Goal: Task Accomplishment & Management: Complete application form

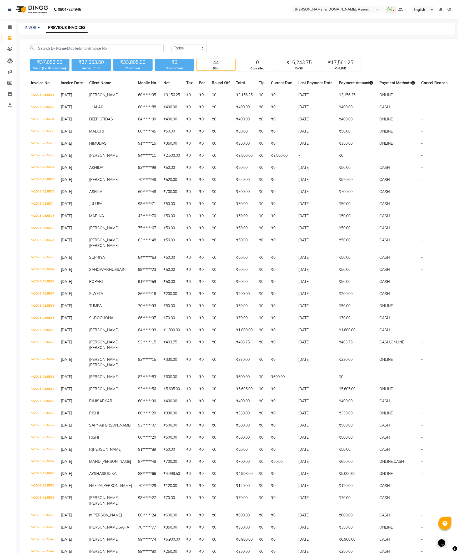
click at [36, 31] on div "INVOICE PREVIOUS INVOICES" at bounding box center [236, 29] width 437 height 12
click at [413, 62] on div "₹37,053.50 Value (Ex. Redemption) ₹37,053.50 Invoice Total ₹33,805.00 Collectio…" at bounding box center [239, 64] width 423 height 14
click at [36, 27] on link "INVOICE" at bounding box center [32, 27] width 15 height 5
select select "service"
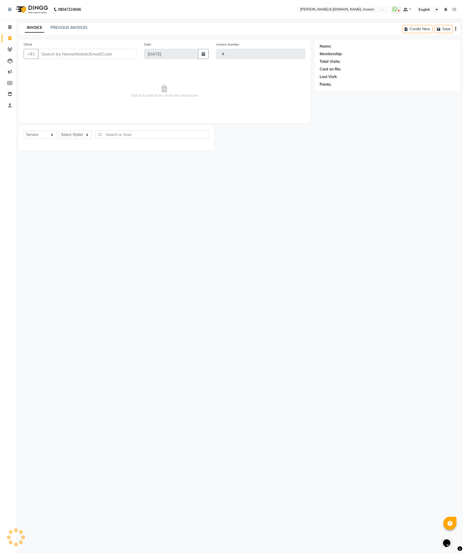
type input "5584"
select select "4608"
click at [74, 131] on select "Select Stylist AKASH AKIB DEEPU fornt desk GANESH HRISHIKA PARLOUR JITU KARNA D…" at bounding box center [76, 135] width 35 height 8
select select "66839"
click at [59, 131] on select "Select Stylist AKASH AKIB DEEPU fornt desk GANESH HRISHIKA PARLOUR JITU KARNA D…" at bounding box center [76, 135] width 35 height 8
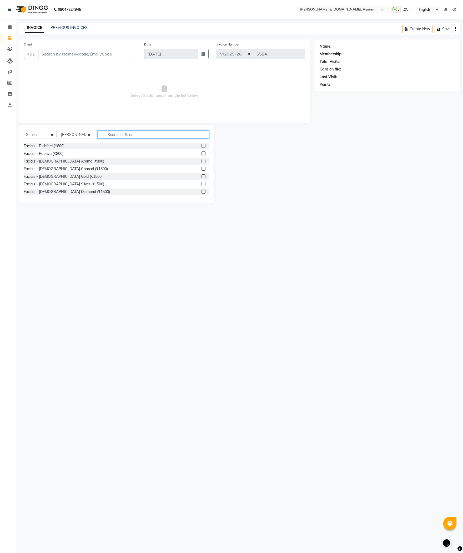
click at [120, 138] on input "text" at bounding box center [153, 134] width 112 height 8
type input "clean"
click at [86, 183] on div "Gents Styles - Beard Special (Clean Shaving ) (₹150)" at bounding box center [93, 184] width 139 height 6
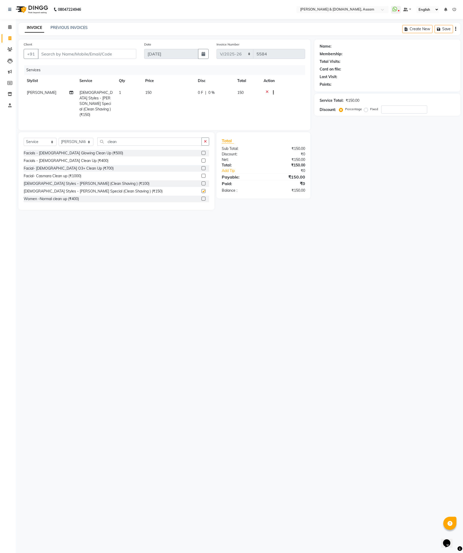
checkbox input "false"
drag, startPoint x: 126, startPoint y: 138, endPoint x: 48, endPoint y: 127, distance: 79.7
click at [51, 132] on div "Select Service Product Membership Package Voucher Prepaid Gift Card Select Styl…" at bounding box center [116, 171] width 196 height 78
type input "a"
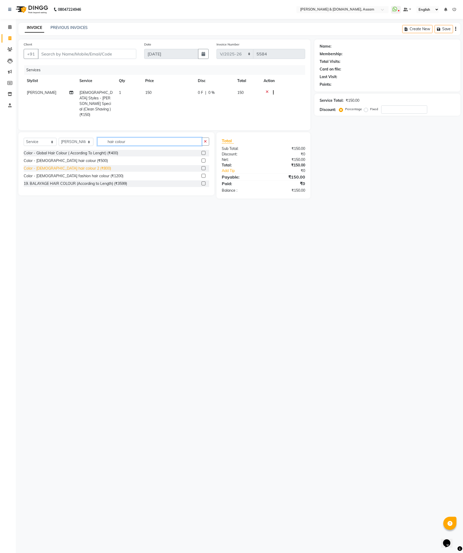
type input "hair colour"
click at [70, 166] on div "Color - Gents hair colour 2 (₹800)" at bounding box center [67, 169] width 87 height 6
checkbox input "false"
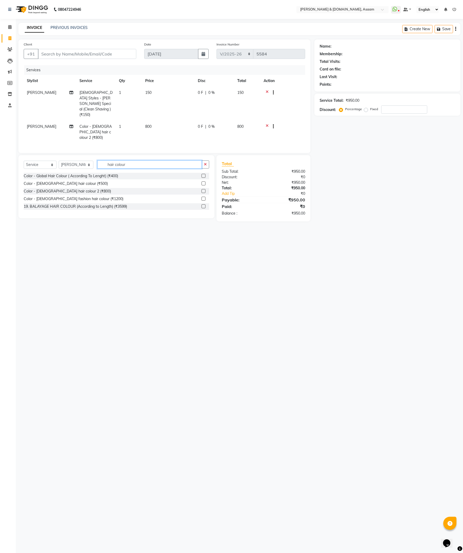
drag, startPoint x: 125, startPoint y: 153, endPoint x: 82, endPoint y: 144, distance: 44.4
click at [82, 155] on div "Select Service Product Membership Package Voucher Prepaid Gift Card Select Styl…" at bounding box center [116, 186] width 196 height 63
type input "pedic"
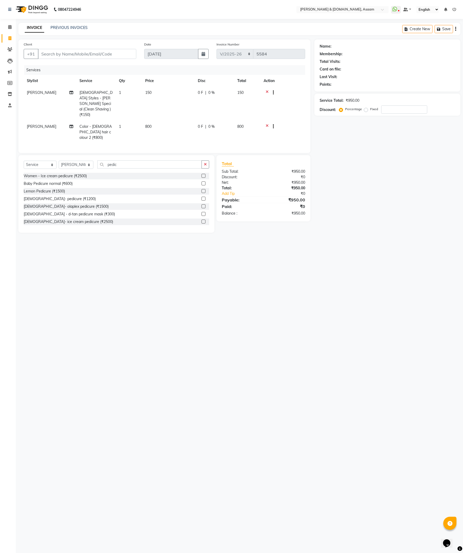
click at [61, 196] on div "Gents- pedicure (₹1200)" at bounding box center [60, 199] width 72 height 6
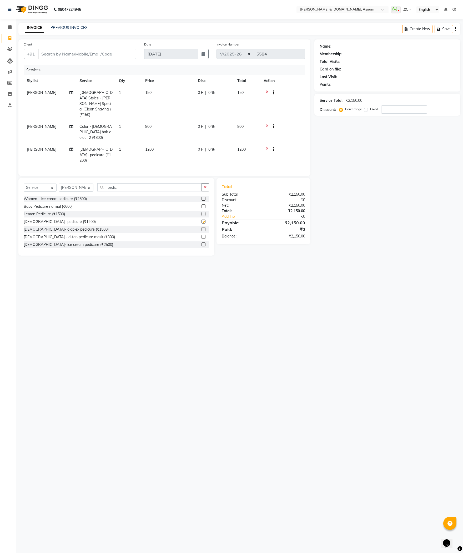
checkbox input "false"
click at [200, 144] on td "0 F | 0 %" at bounding box center [214, 155] width 39 height 23
select select "66839"
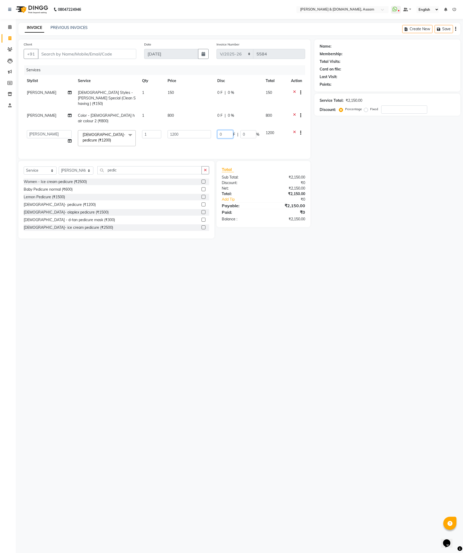
drag, startPoint x: 230, startPoint y: 125, endPoint x: 194, endPoint y: 121, distance: 35.8
click at [200, 127] on tr "AKASH AKIB DEEPU fornt desk GANESH HRISHIKA PARLOUR JITU KARNA DAS LALITA MAM M…" at bounding box center [164, 138] width 281 height 22
type input "400"
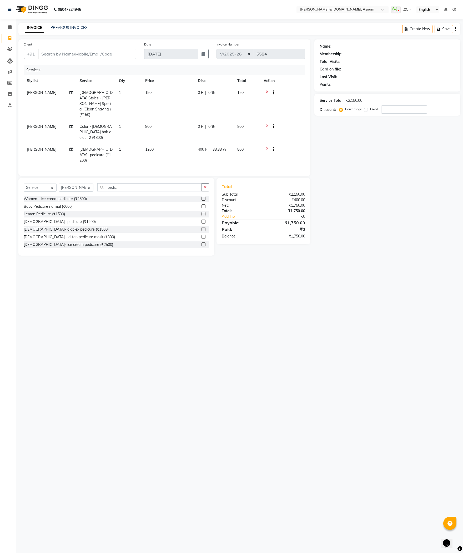
click at [335, 168] on div "Name: Membership: Total Visits: Card on file: Last Visit: Points: Service Total…" at bounding box center [389, 147] width 150 height 216
drag, startPoint x: 90, startPoint y: 166, endPoint x: 64, endPoint y: 164, distance: 26.1
click at [65, 178] on div "Select Service Product Membership Package Voucher Prepaid Gift Card Select Styl…" at bounding box center [116, 217] width 196 height 78
type input "face mass"
click at [94, 204] on div "Massage men - Face massage normal (₹600)" at bounding box center [62, 207] width 76 height 6
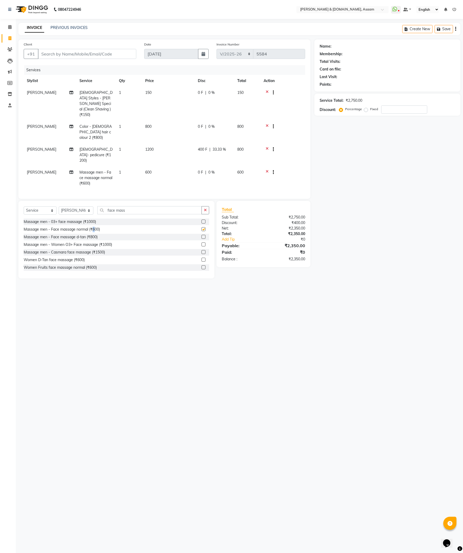
checkbox input "false"
click at [209, 121] on td "0 F | 0 %" at bounding box center [214, 132] width 39 height 23
select select "66839"
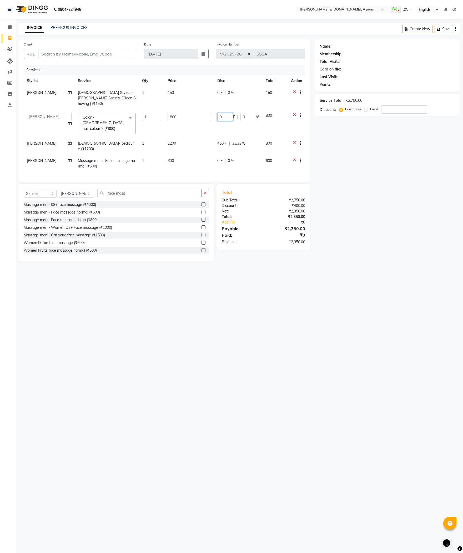
drag, startPoint x: 225, startPoint y: 113, endPoint x: 208, endPoint y: 113, distance: 17.4
click at [208, 113] on tr "AKASH AKIB DEEPU fornt desk GANESH HRISHIKA PARLOUR JITU KARNA DAS LALITA MAM M…" at bounding box center [164, 124] width 281 height 28
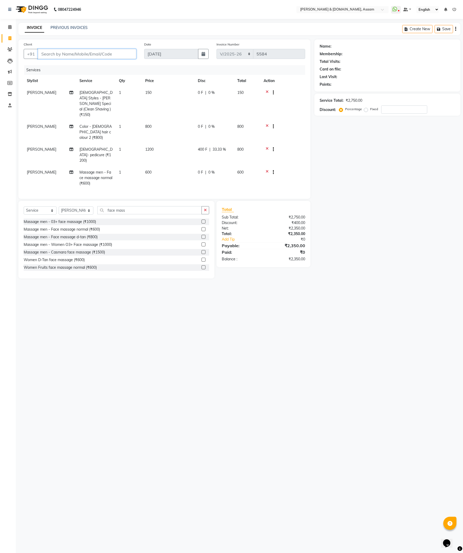
click at [53, 55] on input "Client" at bounding box center [87, 54] width 98 height 10
click at [183, 121] on td "800" at bounding box center [168, 132] width 53 height 23
select select "66839"
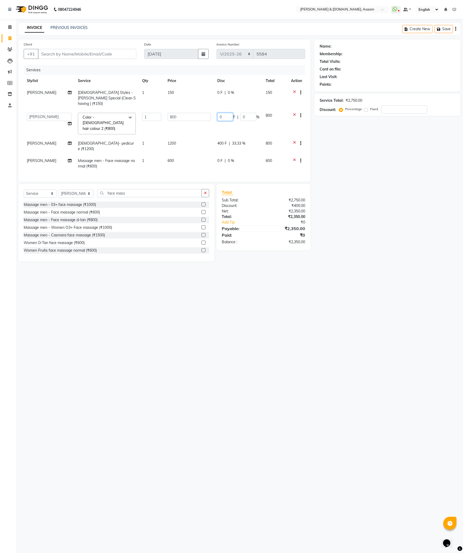
drag, startPoint x: 226, startPoint y: 113, endPoint x: 213, endPoint y: 112, distance: 12.6
click at [213, 112] on tr "AKASH AKIB DEEPU fornt desk GANESH HRISHIKA PARLOUR JITU KARNA DAS LALITA MAM M…" at bounding box center [164, 124] width 281 height 28
drag, startPoint x: 128, startPoint y: 55, endPoint x: 131, endPoint y: 56, distance: 3.4
click at [130, 55] on input "Client" at bounding box center [87, 54] width 98 height 10
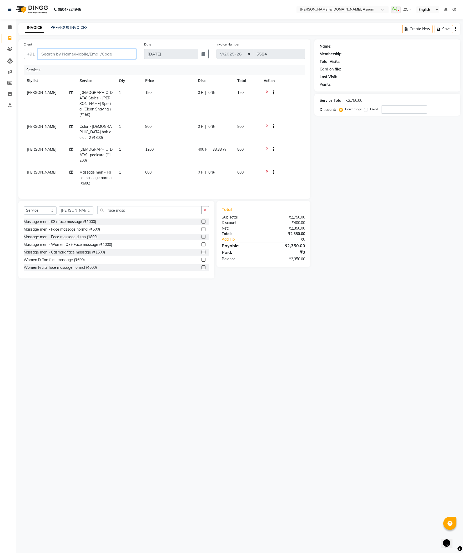
type input "9"
type input "0"
type input "9954376119"
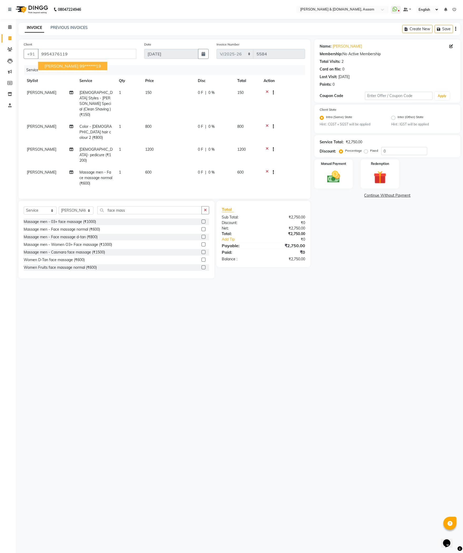
drag, startPoint x: 287, startPoint y: 333, endPoint x: 265, endPoint y: 336, distance: 22.2
click at [265, 336] on div "08047224946 Select Location × Hrishika & Hair.com, Asaam WhatsApp Status ✕ Stat…" at bounding box center [231, 276] width 463 height 553
click at [187, 121] on td "800" at bounding box center [168, 132] width 53 height 23
select select "66839"
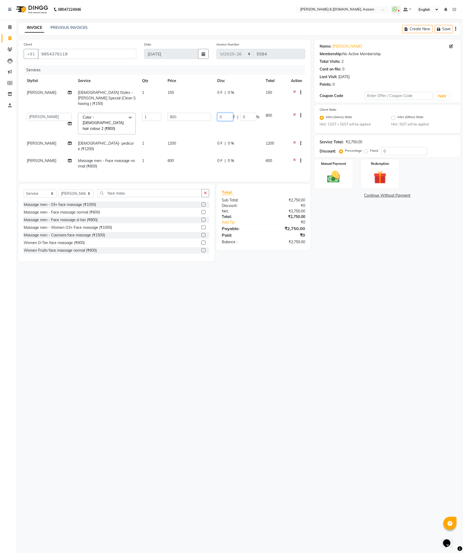
drag, startPoint x: 228, startPoint y: 113, endPoint x: 186, endPoint y: 112, distance: 42.1
click at [187, 112] on tr "AKASH AKIB DEEPU fornt desk GANESH HRISHIKA PARLOUR JITU KARNA DAS LALITA MAM M…" at bounding box center [164, 124] width 281 height 28
type input "200"
click at [328, 261] on div "08047224946 Select Location × Hrishika & Hair.com, Asaam WhatsApp Status ✕ Stat…" at bounding box center [231, 276] width 463 height 553
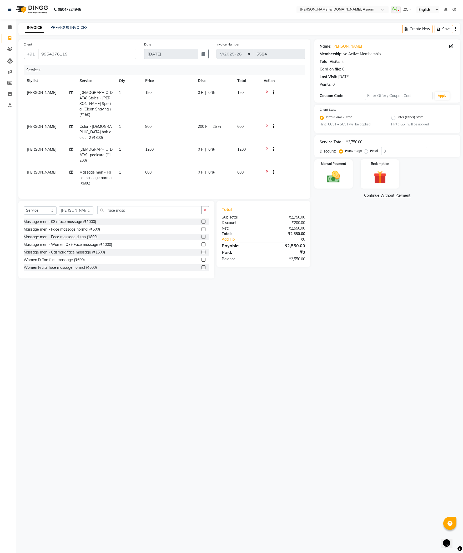
click at [179, 144] on td "1200" at bounding box center [168, 155] width 53 height 23
select select "66839"
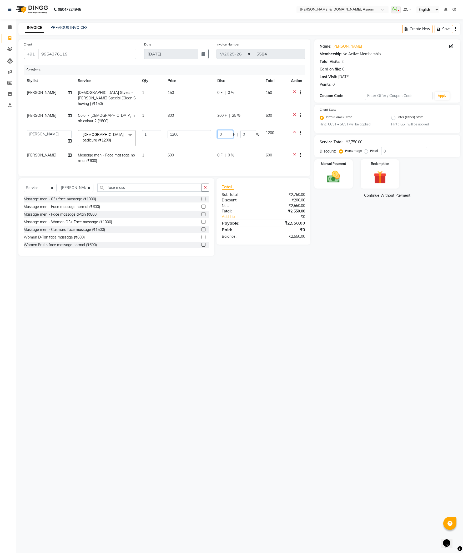
drag, startPoint x: 202, startPoint y: 122, endPoint x: 175, endPoint y: 122, distance: 26.8
click at [175, 127] on tr "AKASH AKIB DEEPU fornt desk GANESH HRISHIKA PARLOUR JITU KARNA DAS LALITA MAM M…" at bounding box center [164, 138] width 281 height 22
type input "800"
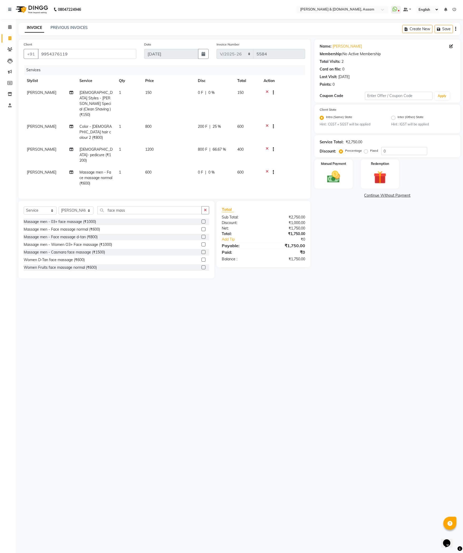
click at [303, 300] on div "08047224946 Select Location × Hrishika & Hair.com, Asaam WhatsApp Status ✕ Stat…" at bounding box center [231, 276] width 463 height 553
click at [308, 272] on div "08047224946 Select Location × Hrishika & Hair.com, Asaam WhatsApp Status ✕ Stat…" at bounding box center [231, 276] width 463 height 553
click at [205, 144] on td "800 F | 66.67 %" at bounding box center [214, 155] width 39 height 23
select select "66839"
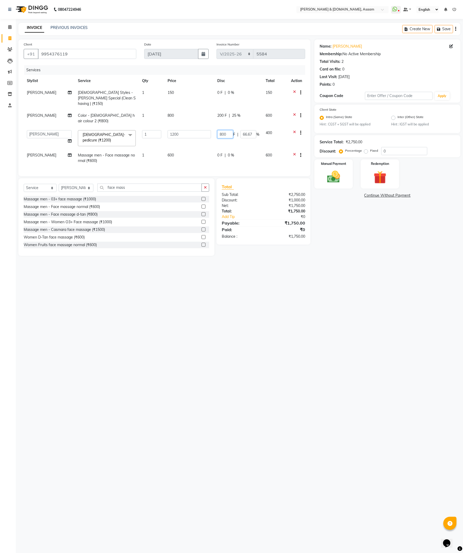
drag, startPoint x: 229, startPoint y: 121, endPoint x: 136, endPoint y: 128, distance: 93.1
click at [136, 128] on tr "AKASH AKIB DEEPU fornt desk GANESH HRISHIKA PARLOUR JITU KARNA DAS LALITA MAM M…" at bounding box center [164, 138] width 281 height 22
type input "400"
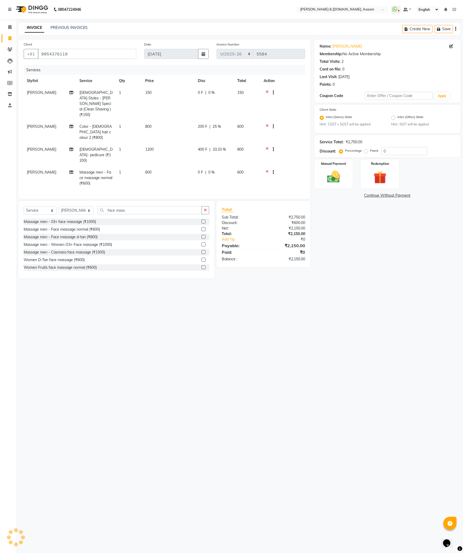
click at [220, 329] on div "08047224946 Select Location × Hrishika & Hair.com, Asaam WhatsApp Status ✕ Stat…" at bounding box center [231, 276] width 463 height 553
drag, startPoint x: 193, startPoint y: 161, endPoint x: 205, endPoint y: 160, distance: 12.7
click at [194, 166] on td "600" at bounding box center [168, 177] width 53 height 23
select select "66839"
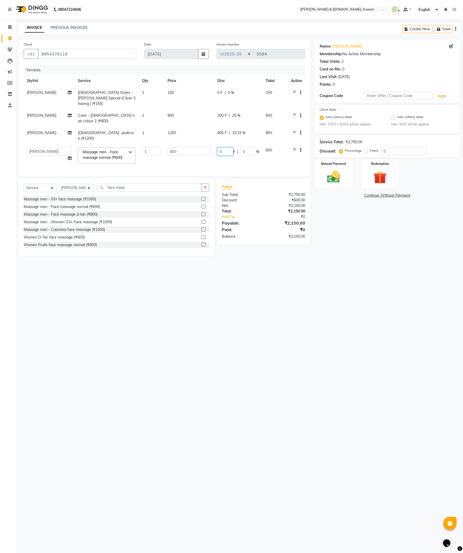
drag, startPoint x: 222, startPoint y: 140, endPoint x: 222, endPoint y: 128, distance: 11.3
click at [199, 144] on tr "AKASH AKIB DEEPU fornt desk GANESH HRISHIKA PARLOUR JITU KARNA DAS LALITA MAM M…" at bounding box center [164, 155] width 281 height 22
click at [295, 90] on div at bounding box center [296, 93] width 11 height 7
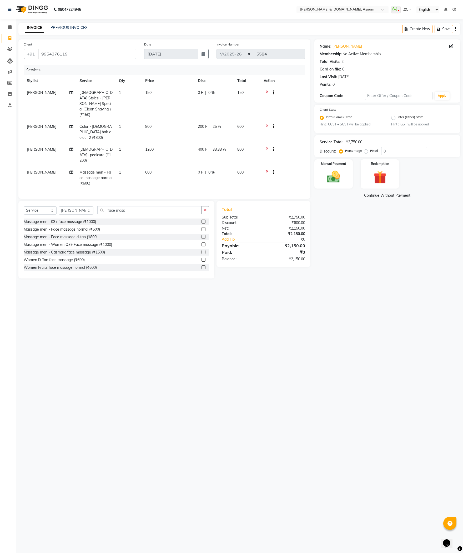
click at [266, 89] on td at bounding box center [282, 104] width 45 height 34
click at [267, 90] on icon at bounding box center [267, 93] width 3 height 7
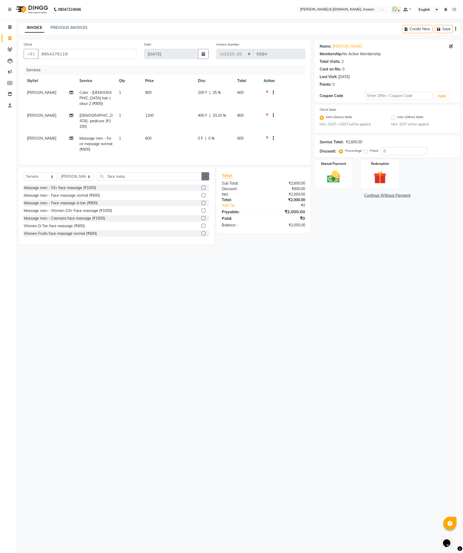
click at [208, 172] on button "button" at bounding box center [205, 176] width 8 height 8
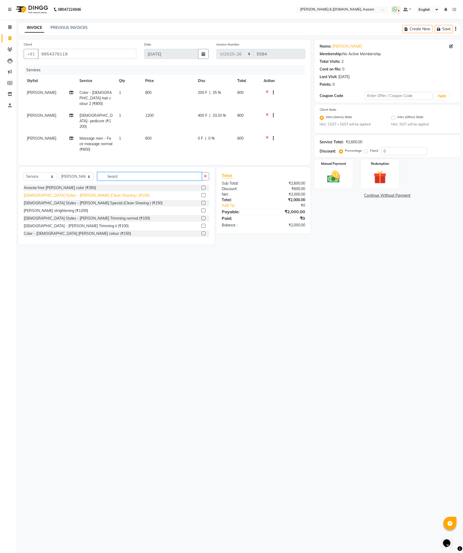
type input "beard"
click at [95, 193] on div "Gents Styles - Beard (Clean Shaving ) (₹100)" at bounding box center [87, 196] width 126 height 6
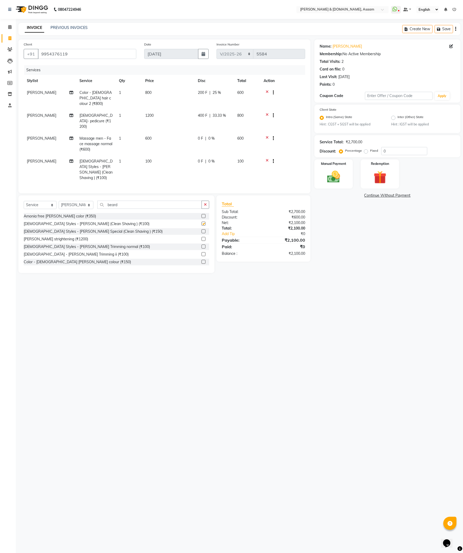
checkbox input "false"
click at [100, 265] on main "INVOICE PREVIOUS INVOICES Create New Save Client +91 9954376119 Date 03-09-2025…" at bounding box center [239, 152] width 447 height 258
click at [192, 155] on td "100" at bounding box center [168, 169] width 53 height 28
select select "66839"
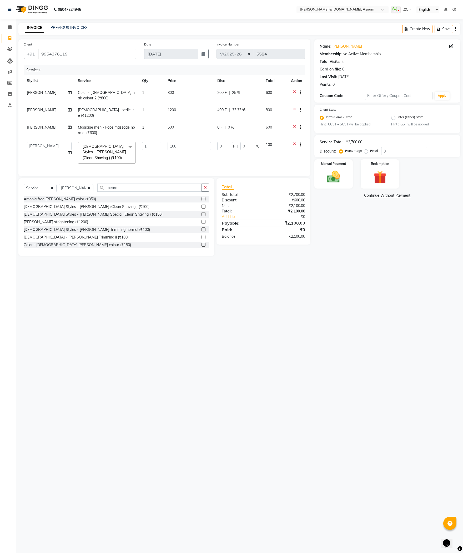
click at [220, 139] on td "0 F | 0 %" at bounding box center [238, 153] width 48 height 28
click at [223, 125] on div "0 F | 0 %" at bounding box center [238, 128] width 42 height 6
select select "66839"
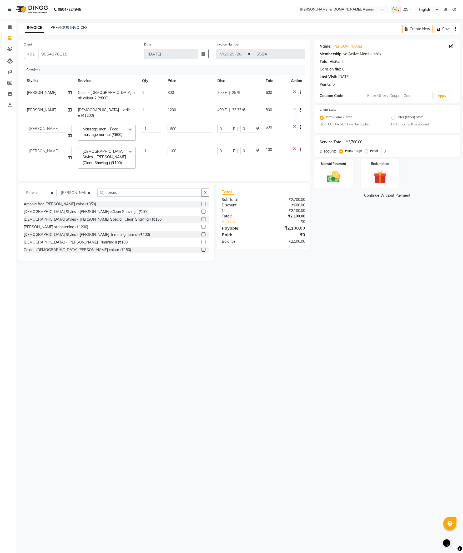
click at [229, 99] on td "200 F | 25 %" at bounding box center [238, 95] width 48 height 17
select select "66839"
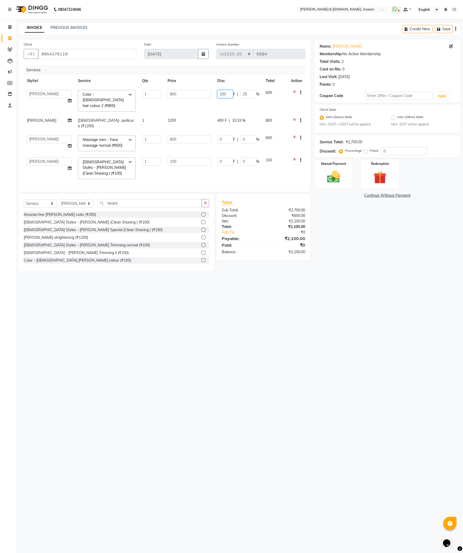
drag, startPoint x: 230, startPoint y: 95, endPoint x: 179, endPoint y: 101, distance: 51.3
click at [179, 101] on tr "AKASH AKIB DEEPU fornt desk GANESH HRISHIKA PARLOUR JITU KARNA DAS LALITA MAM M…" at bounding box center [164, 101] width 281 height 28
type input "300"
click at [303, 311] on div "08047224946 Select Location × Hrishika & Hair.com, Asaam WhatsApp Status ✕ Stat…" at bounding box center [231, 276] width 463 height 553
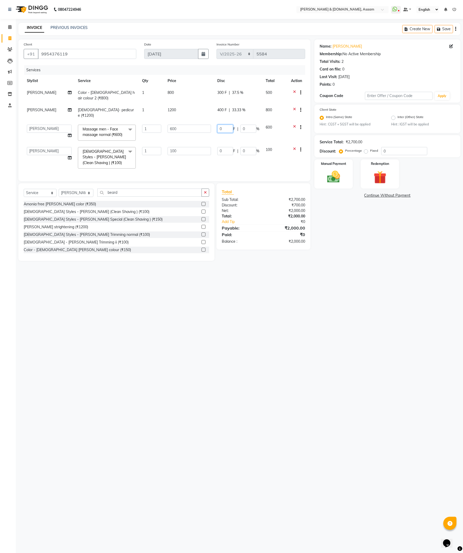
drag, startPoint x: 223, startPoint y: 119, endPoint x: 206, endPoint y: 118, distance: 16.6
click at [206, 121] on tr "AKASH AKIB DEEPU fornt desk GANESH HRISHIKA PARLOUR JITU KARNA DAS LALITA MAM M…" at bounding box center [164, 132] width 281 height 22
type input "100"
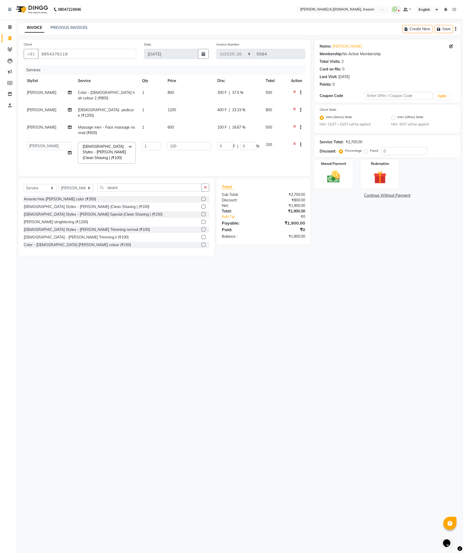
click at [222, 331] on div "08047224946 Select Location × Hrishika & Hair.com, Asaam WhatsApp Status ✕ Stat…" at bounding box center [231, 276] width 463 height 553
click at [40, 121] on td "JITU" at bounding box center [49, 129] width 51 height 17
select select "66839"
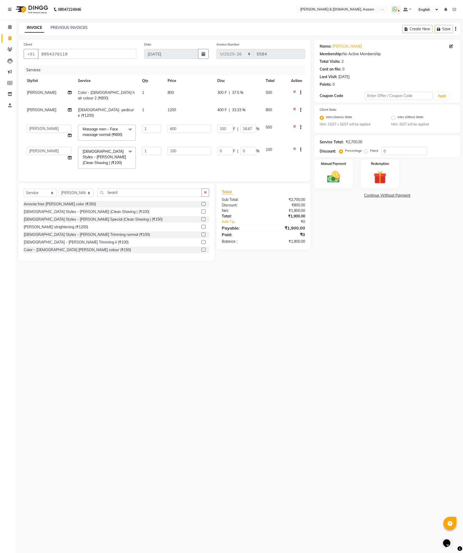
click at [42, 104] on td "JITU" at bounding box center [49, 112] width 51 height 17
select select "66839"
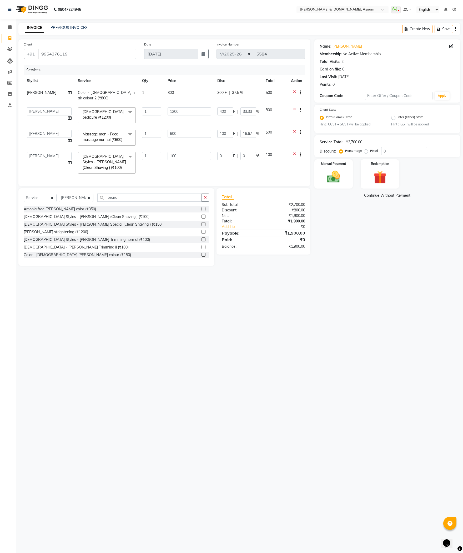
click at [42, 107] on select "AKASH AKIB DEEPU fornt desk GANESH HRISHIKA PARLOUR JITU KARNA DAS LALITA MAM M…" at bounding box center [49, 111] width 45 height 8
select select "86645"
click at [42, 262] on div "Select Service Product Membership Package Voucher Prepaid Gift Card Select Styl…" at bounding box center [116, 227] width 196 height 78
click at [55, 130] on select "AKASH AKIB DEEPU fornt desk GANESH HRISHIKA PARLOUR JITU KARNA DAS LALITA MAM M…" at bounding box center [49, 134] width 45 height 8
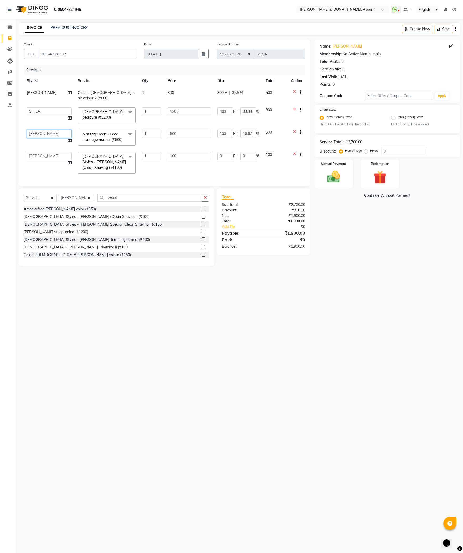
click at [55, 130] on select "AKASH AKIB DEEPU fornt desk GANESH HRISHIKA PARLOUR JITU KARNA DAS LALITA MAM M…" at bounding box center [49, 134] width 45 height 8
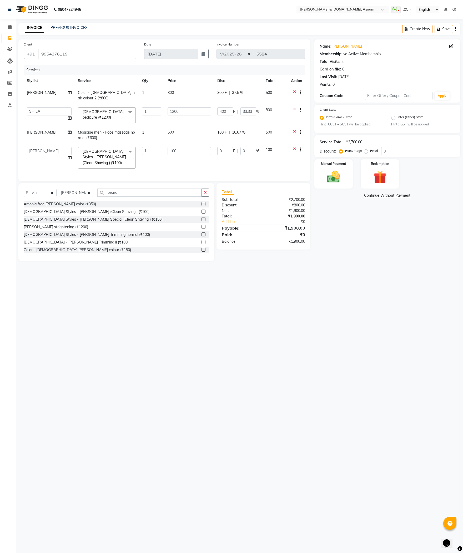
drag, startPoint x: 151, startPoint y: 356, endPoint x: 148, endPoint y: 362, distance: 6.0
click at [152, 347] on div "08047224946 Select Location × Hrishika & Hair.com, Asaam WhatsApp Status ✕ Stat…" at bounding box center [231, 276] width 463 height 553
click at [258, 275] on div "08047224946 Select Location × Hrishika & Hair.com, Asaam WhatsApp Status ✕ Stat…" at bounding box center [231, 276] width 463 height 553
click at [57, 127] on td "JITU" at bounding box center [49, 134] width 51 height 17
select select "66839"
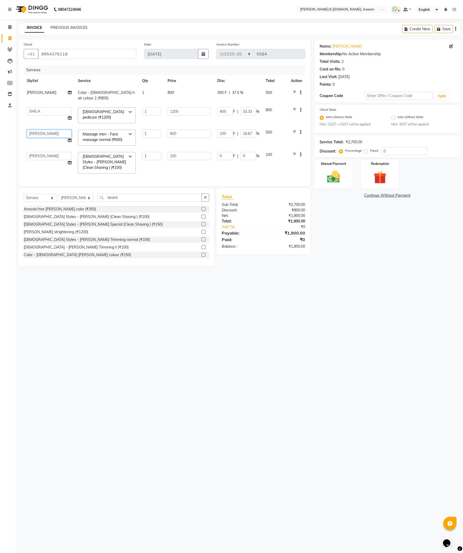
click at [57, 130] on select "AKASH AKIB DEEPU fornt desk GANESH HRISHIKA PARLOUR JITU KARNA DAS LALITA MAM M…" at bounding box center [49, 134] width 45 height 8
select select "86645"
click at [48, 285] on div "08047224946 Select Location × Hrishika & Hair.com, Asaam WhatsApp Status ✕ Stat…" at bounding box center [231, 276] width 463 height 553
click at [318, 175] on div "Manual Payment" at bounding box center [333, 174] width 40 height 30
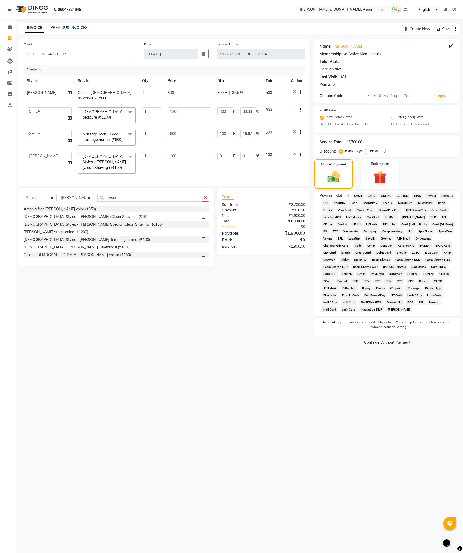
click at [389, 195] on span "ONLINE" at bounding box center [386, 196] width 14 height 6
click at [414, 339] on button "Add Payment" at bounding box center [411, 337] width 88 height 8
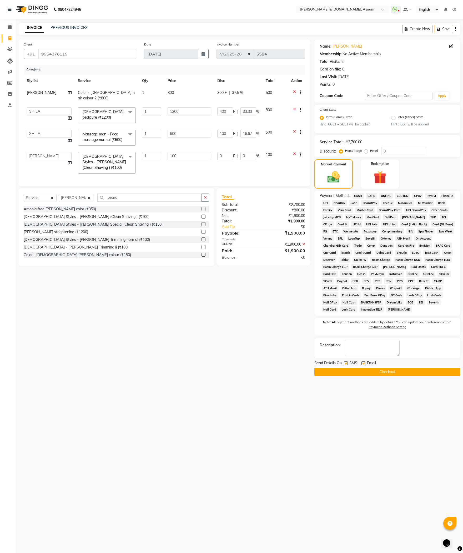
click at [424, 368] on button "Checkout" at bounding box center [387, 372] width 146 height 8
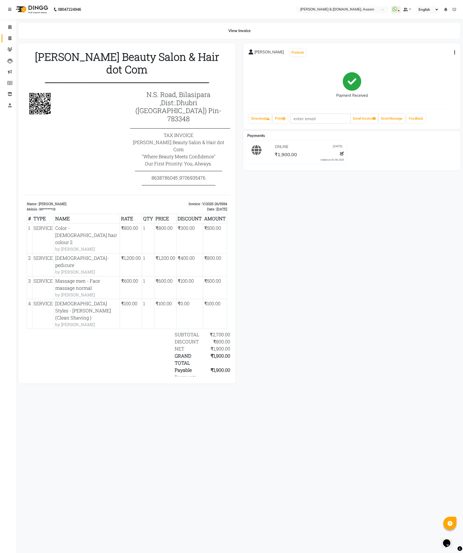
click at [11, 41] on link "Invoice" at bounding box center [8, 38] width 13 height 9
select select "service"
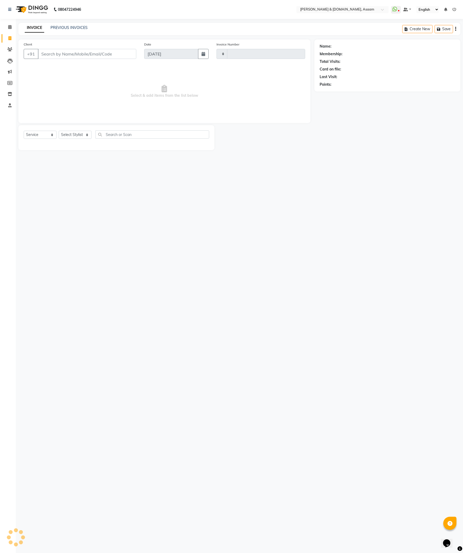
type input "5585"
select select "4608"
click at [71, 26] on link "PREVIOUS INVOICES" at bounding box center [68, 27] width 37 height 5
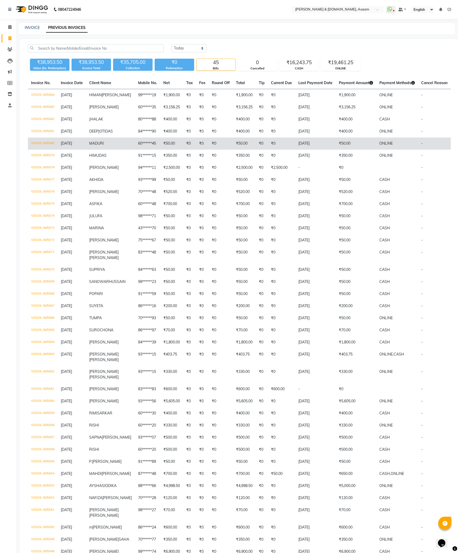
click at [308, 144] on td "03-09-2025" at bounding box center [315, 144] width 40 height 12
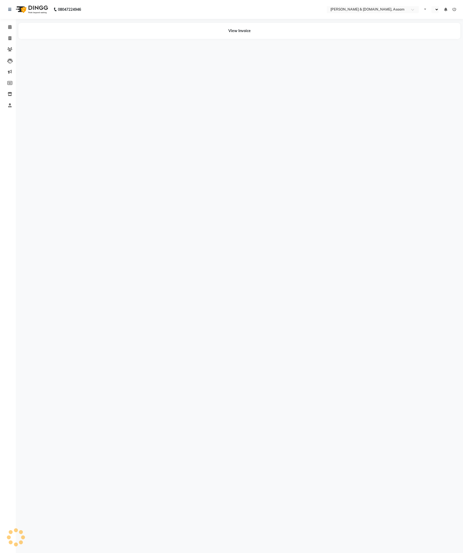
select select "en"
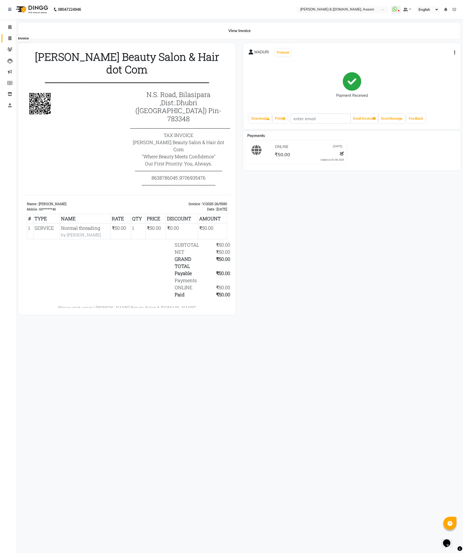
click at [7, 40] on span at bounding box center [9, 39] width 9 height 6
select select "4608"
select select "service"
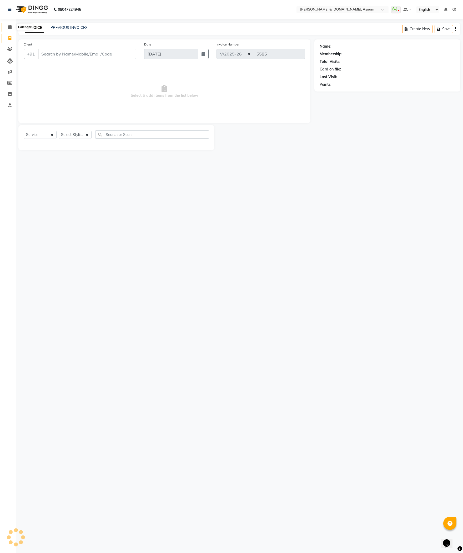
click at [7, 25] on span at bounding box center [9, 27] width 9 height 6
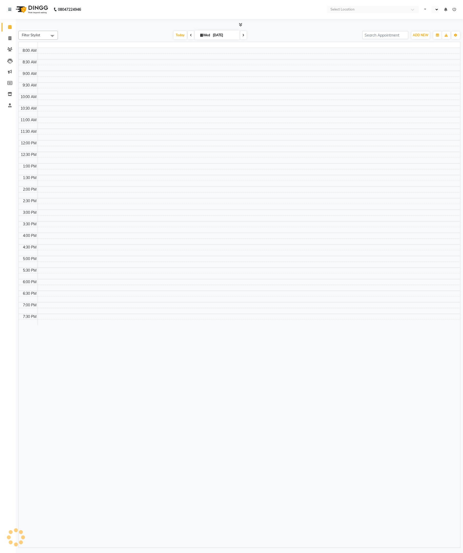
select select "en"
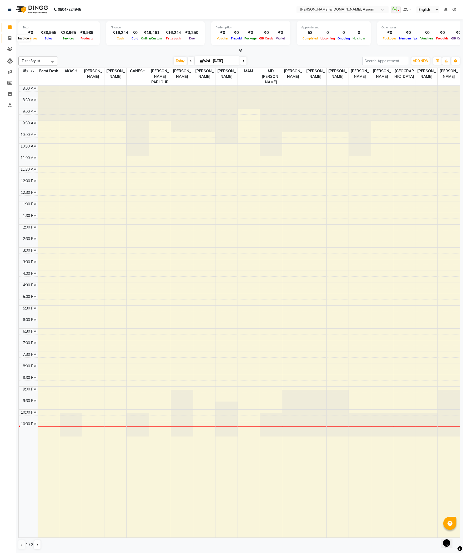
click at [11, 37] on icon at bounding box center [9, 38] width 3 height 4
select select "service"
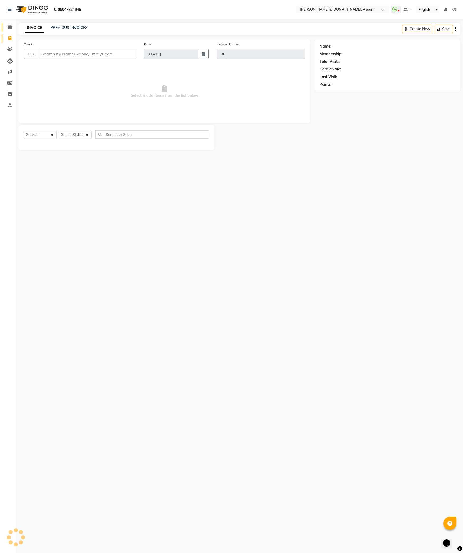
type input "5585"
select select "4608"
click at [12, 25] on span at bounding box center [9, 27] width 9 height 6
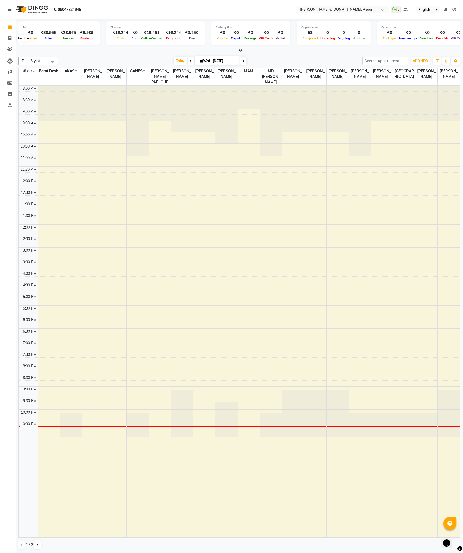
click at [11, 40] on icon at bounding box center [9, 38] width 3 height 4
select select "service"
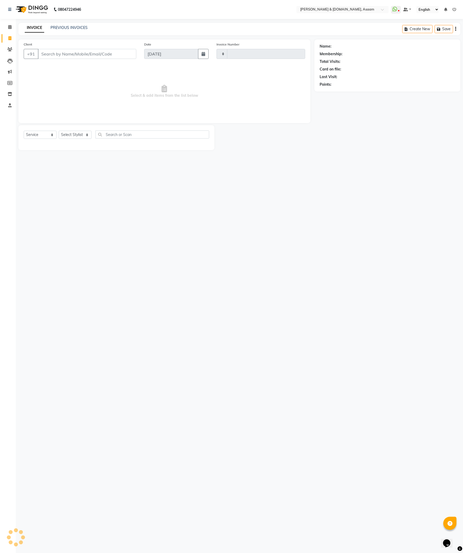
type input "5585"
select select "4608"
click at [13, 27] on span at bounding box center [9, 27] width 9 height 6
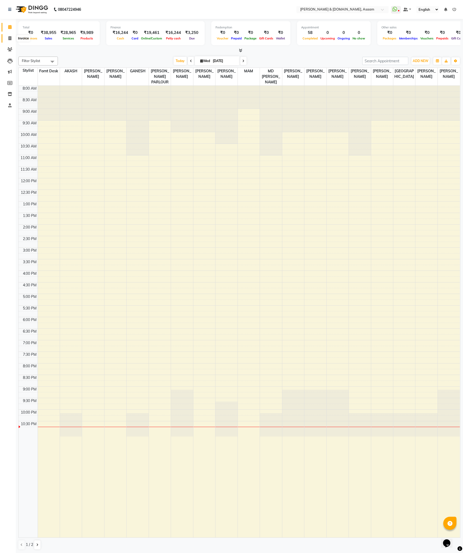
click at [13, 36] on span at bounding box center [9, 39] width 9 height 6
select select "service"
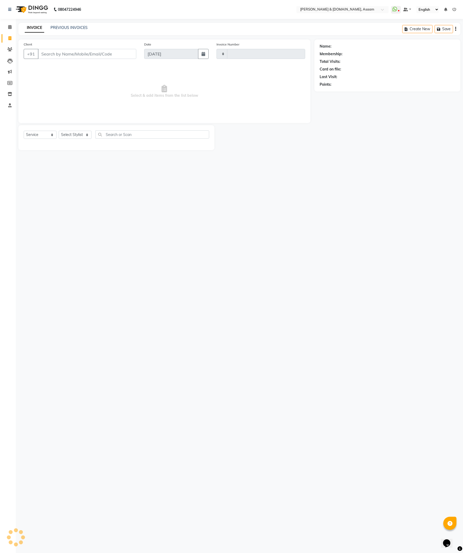
type input "5585"
select select "4608"
click at [79, 26] on link "PREVIOUS INVOICES" at bounding box center [68, 27] width 37 height 5
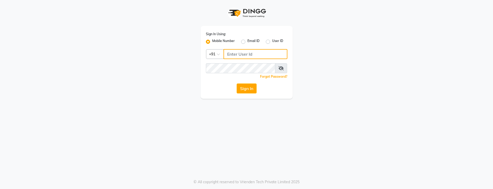
type input "9365278165"
click at [273, 41] on label "User ID" at bounding box center [277, 42] width 11 height 6
click at [273, 41] on input "User ID" at bounding box center [273, 40] width 3 height 3
radio input "true"
radio input "false"
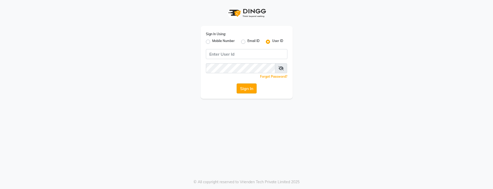
click at [245, 85] on button "Sign In" at bounding box center [247, 89] width 20 height 10
click at [237, 59] on div "Sign In Using: Mobile Number Email ID User ID Remember me Forgot Password? Sign…" at bounding box center [247, 62] width 92 height 73
type input "[PERSON_NAME] hair"
click at [203, 120] on div "Sign In Using: Mobile Number Email ID User ID [PERSON_NAME] hair Remember me Fo…" at bounding box center [246, 94] width 493 height 189
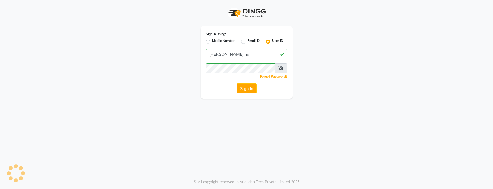
click at [258, 92] on div "Sign In" at bounding box center [247, 89] width 82 height 10
click at [249, 92] on button "Sign In" at bounding box center [247, 89] width 20 height 10
